Goal: Find contact information: Find contact information

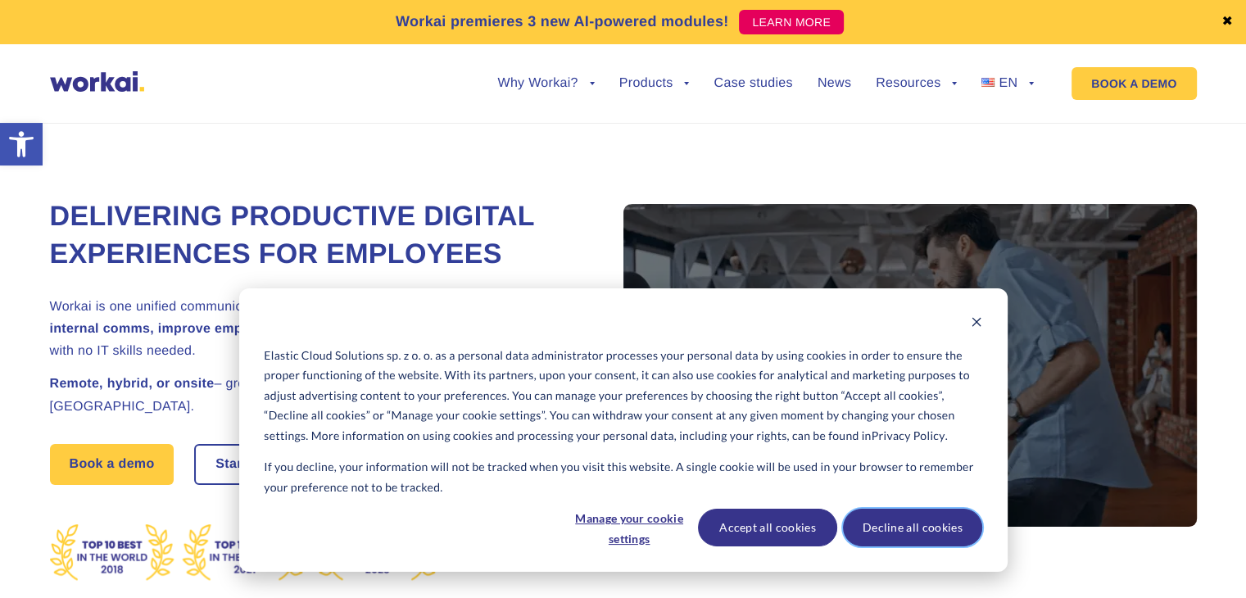
click at [902, 521] on button "Decline all cookies" at bounding box center [912, 528] width 139 height 38
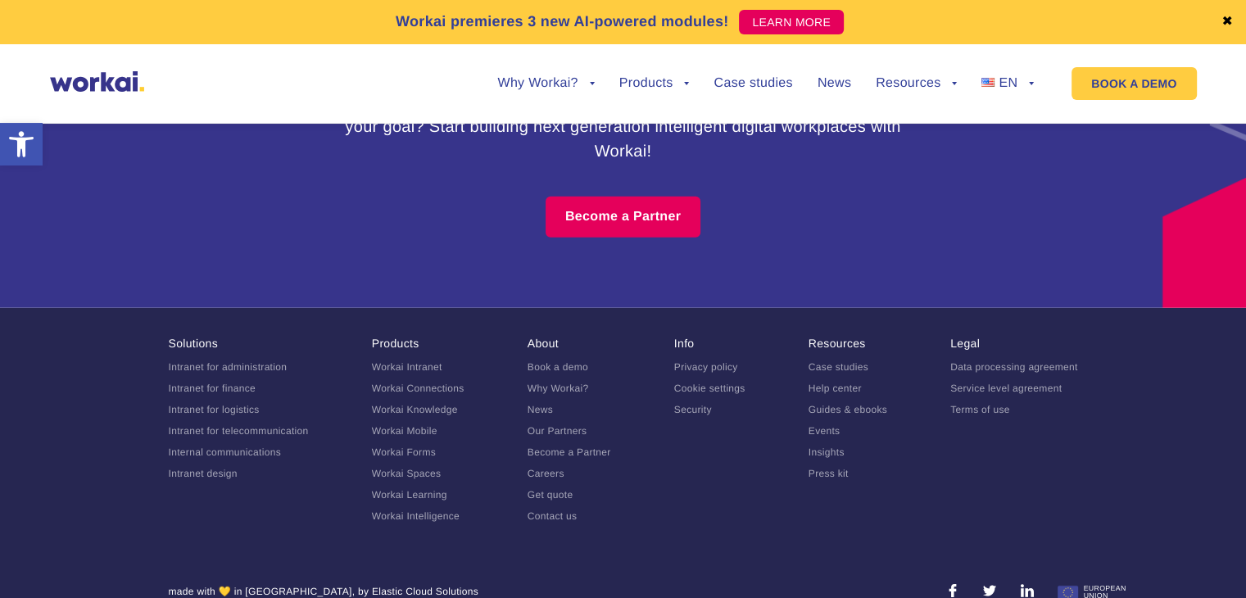
scroll to position [10234, 0]
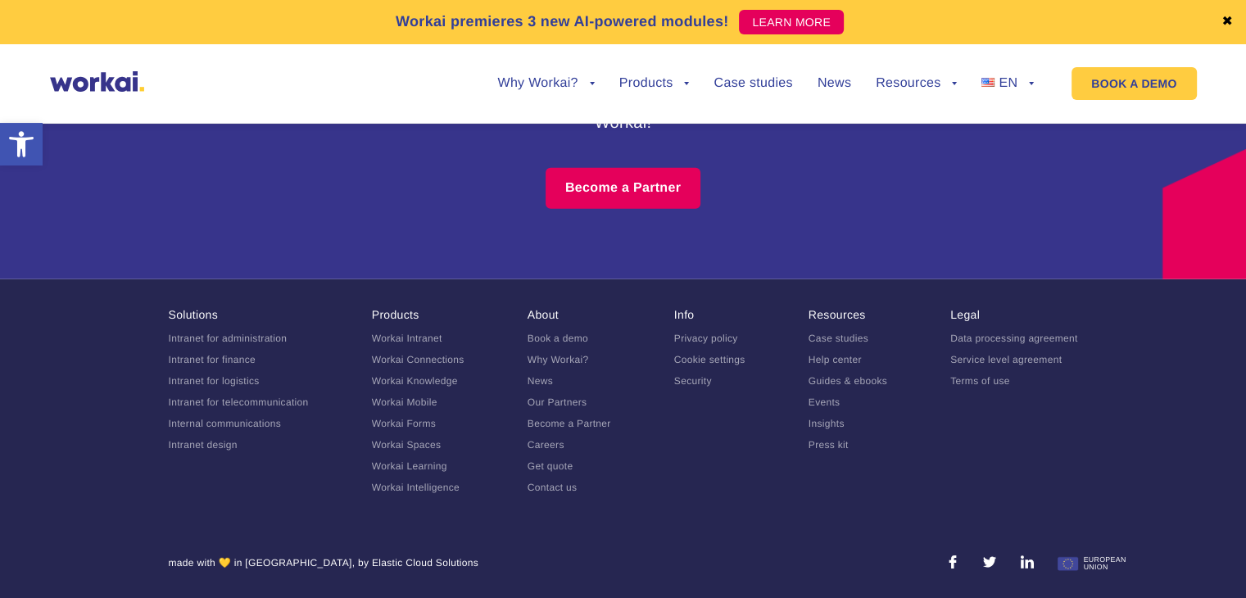
click at [828, 445] on link "Press kit" at bounding box center [828, 444] width 40 height 11
click at [553, 488] on link "Contact us" at bounding box center [552, 487] width 50 height 11
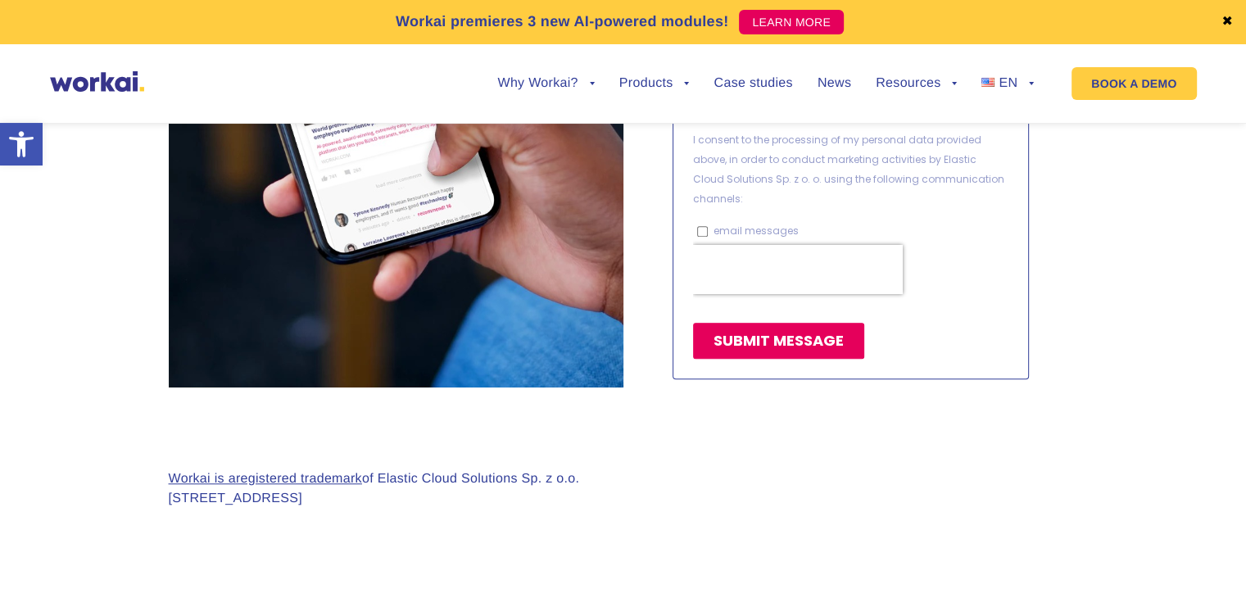
scroll to position [1474, 0]
